Goal: Task Accomplishment & Management: Manage account settings

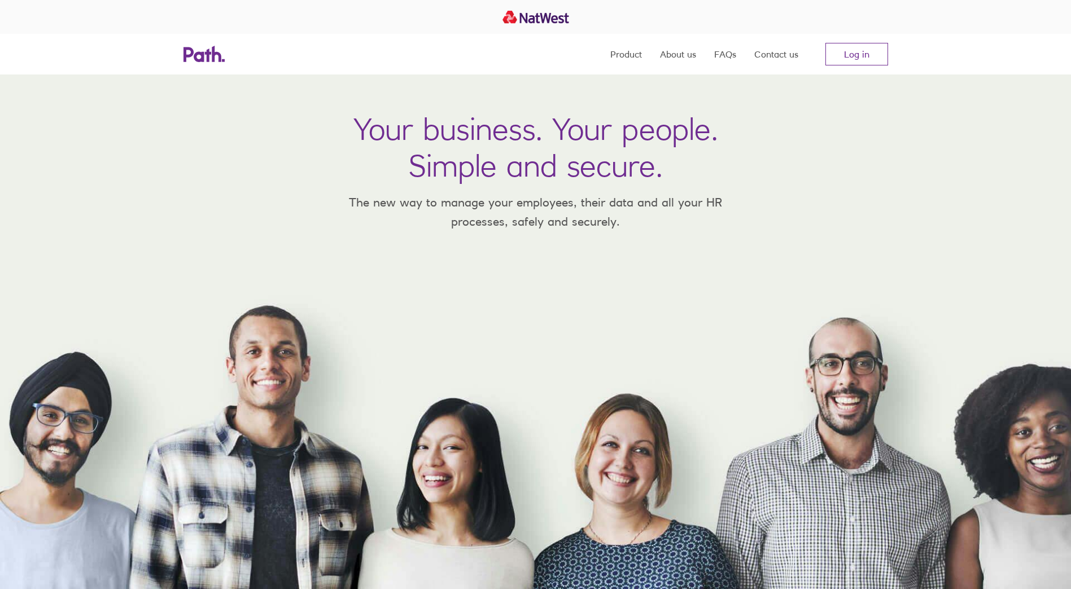
click at [854, 56] on link "Log in" at bounding box center [856, 54] width 63 height 23
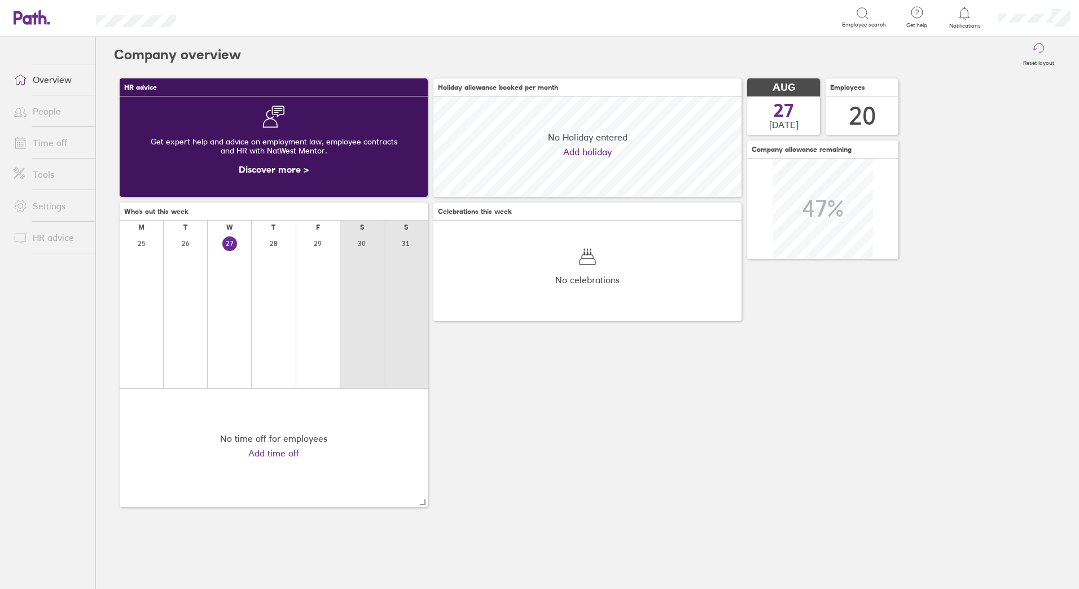
scroll to position [100, 308]
click at [61, 141] on link "Time off" at bounding box center [50, 142] width 91 height 23
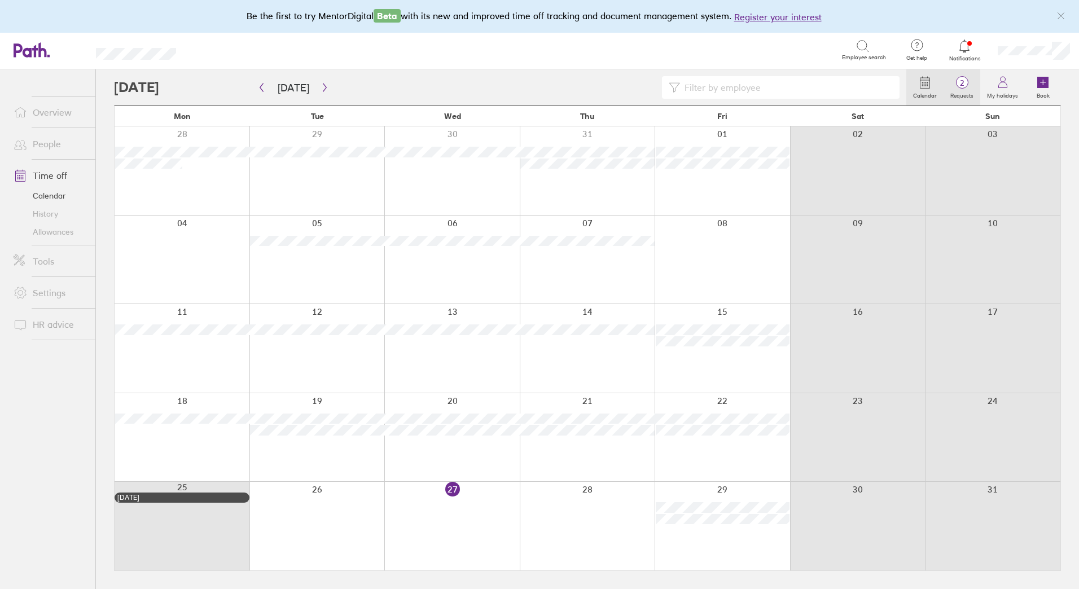
click at [970, 82] on span "2" at bounding box center [962, 82] width 37 height 9
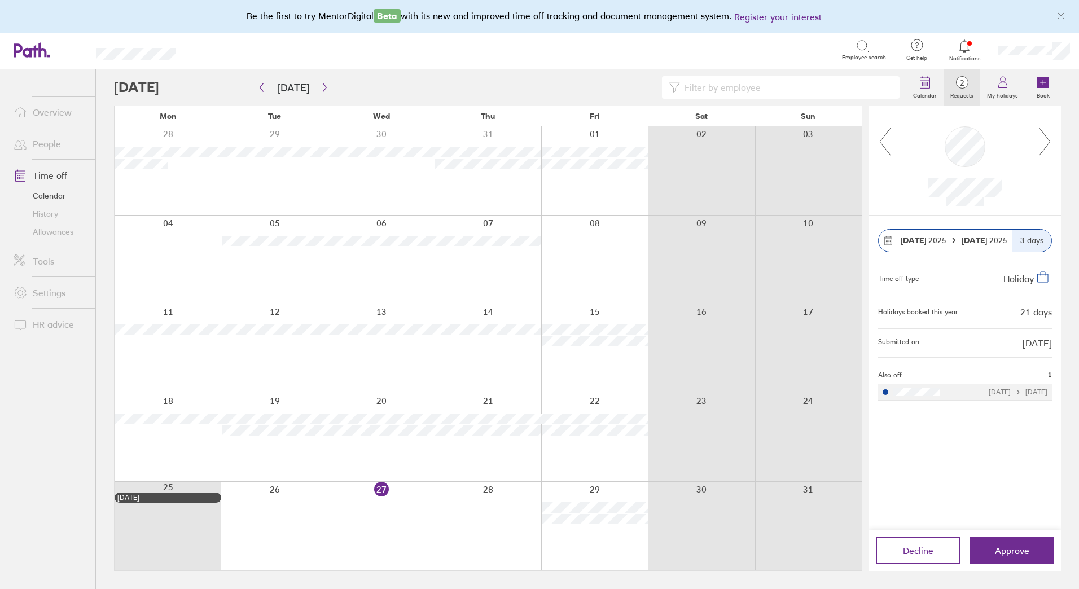
click at [1050, 143] on icon at bounding box center [1045, 141] width 14 height 30
click at [1051, 143] on icon at bounding box center [1045, 141] width 14 height 30
click at [1045, 143] on icon at bounding box center [1045, 141] width 14 height 30
click at [1048, 143] on icon at bounding box center [1045, 141] width 14 height 30
click at [58, 229] on link "Allowances" at bounding box center [50, 232] width 91 height 18
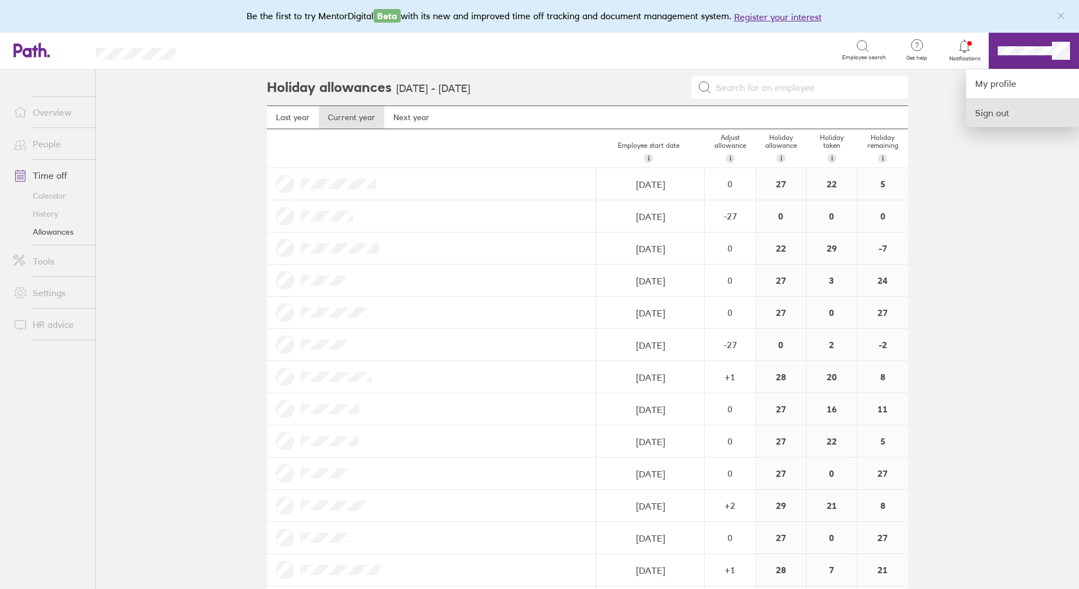
click at [1022, 114] on link "Sign out" at bounding box center [1022, 113] width 113 height 28
